Goal: Find specific page/section: Find specific page/section

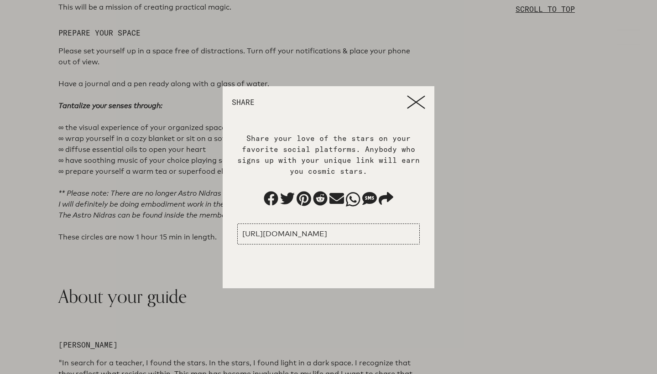
click at [415, 107] on icon at bounding box center [416, 102] width 18 height 14
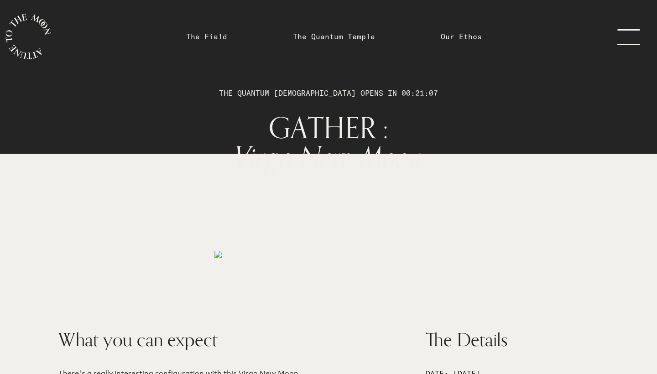
click at [224, 36] on link "The Field" at bounding box center [206, 36] width 41 height 11
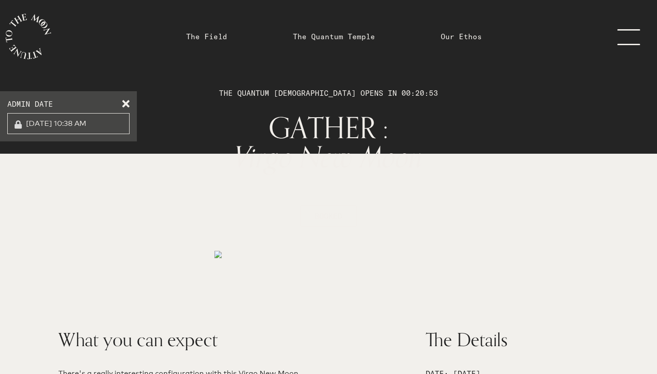
click at [126, 100] on span at bounding box center [125, 102] width 7 height 7
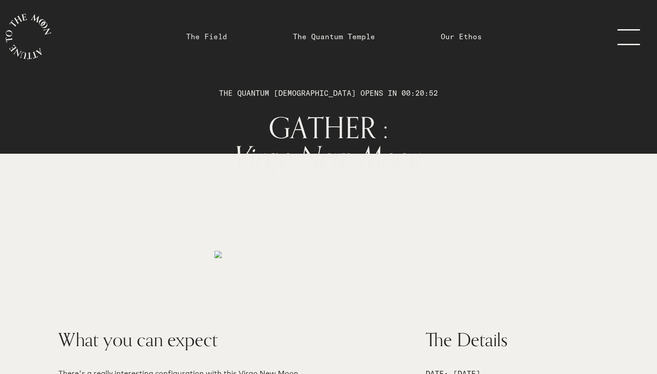
click at [211, 37] on link "The Field" at bounding box center [206, 36] width 41 height 11
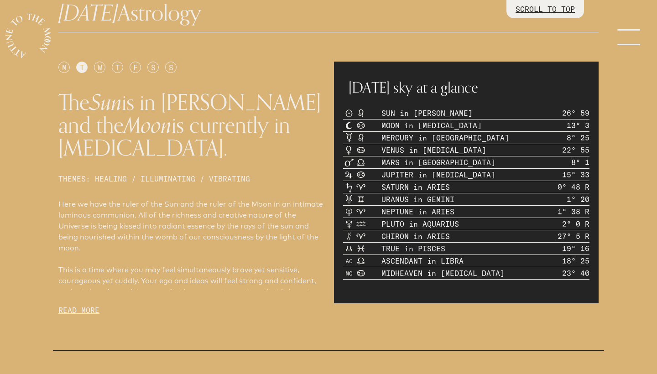
scroll to position [243, 0]
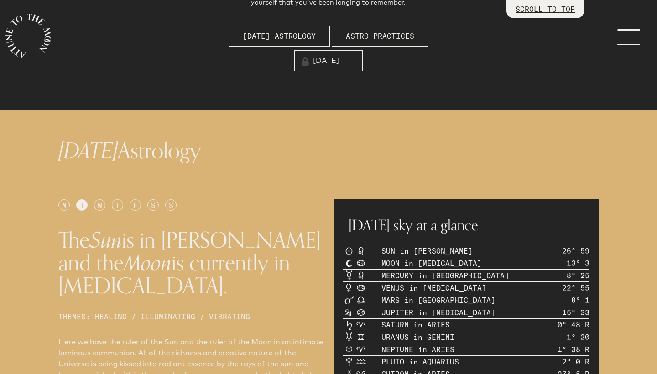
click at [338, 60] on input "8/19/2025" at bounding box center [328, 60] width 68 height 21
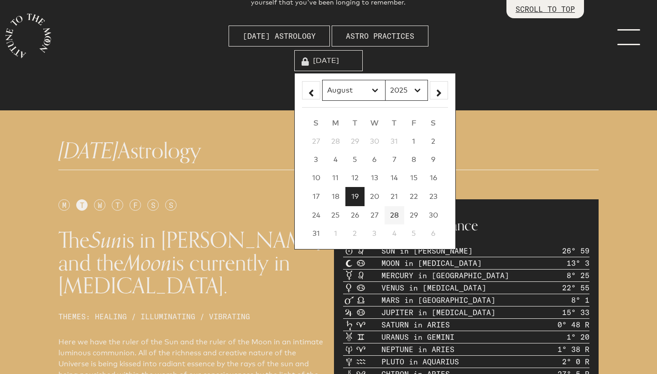
click at [395, 214] on span "28" at bounding box center [394, 215] width 9 height 9
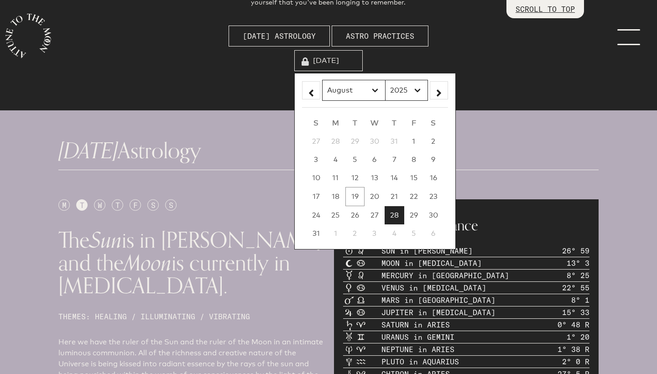
type input "8/28/2025"
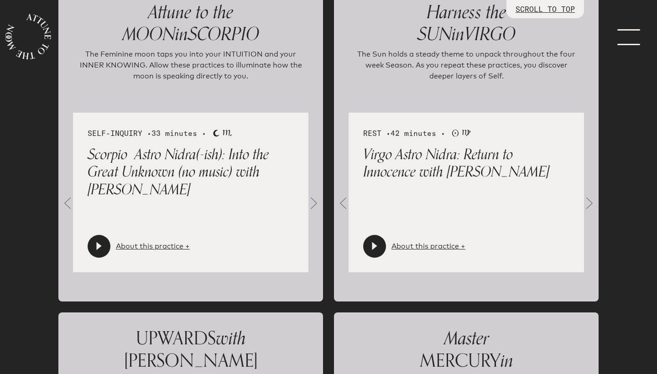
scroll to position [1022, 0]
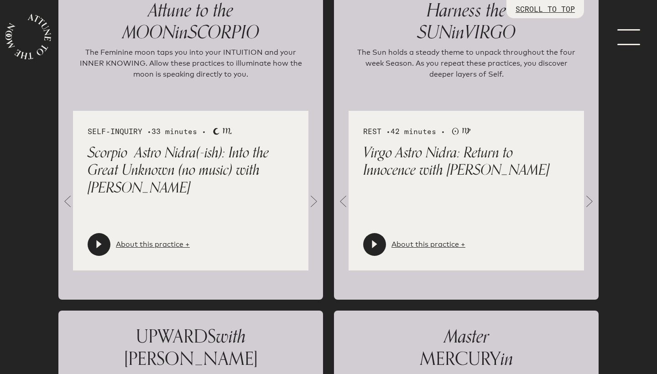
click at [591, 204] on span at bounding box center [589, 202] width 18 height 18
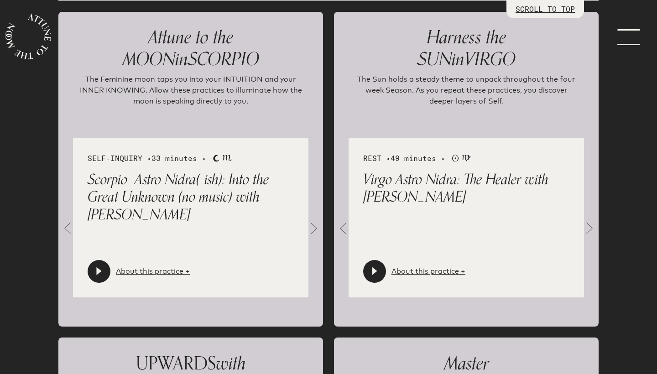
click at [591, 229] on span at bounding box center [589, 229] width 18 height 18
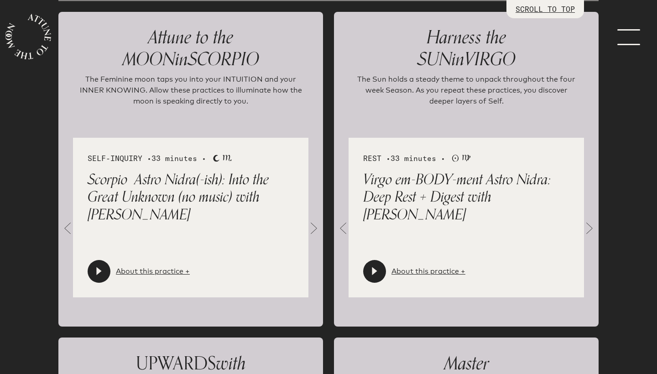
click at [591, 229] on span at bounding box center [589, 229] width 18 height 18
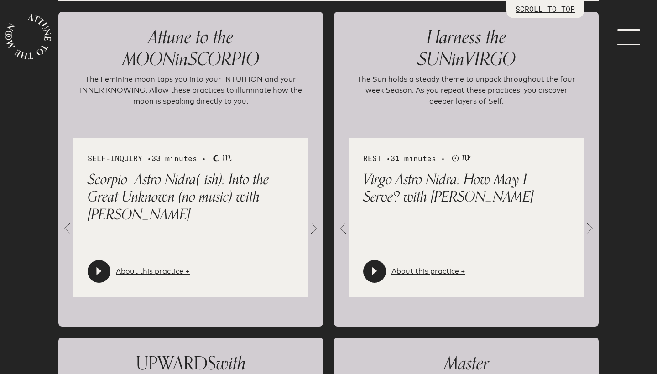
click at [591, 229] on span at bounding box center [589, 229] width 18 height 18
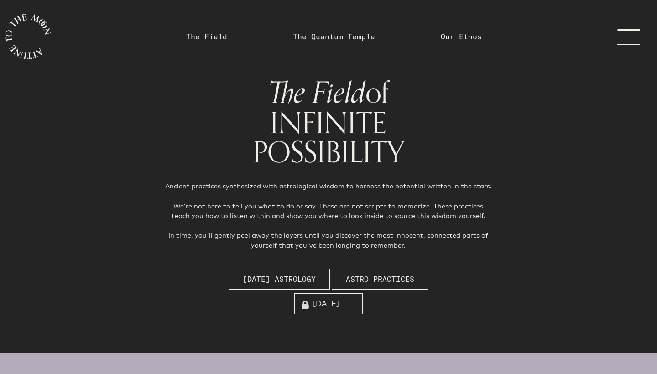
scroll to position [0, 0]
